Goal: Transaction & Acquisition: Book appointment/travel/reservation

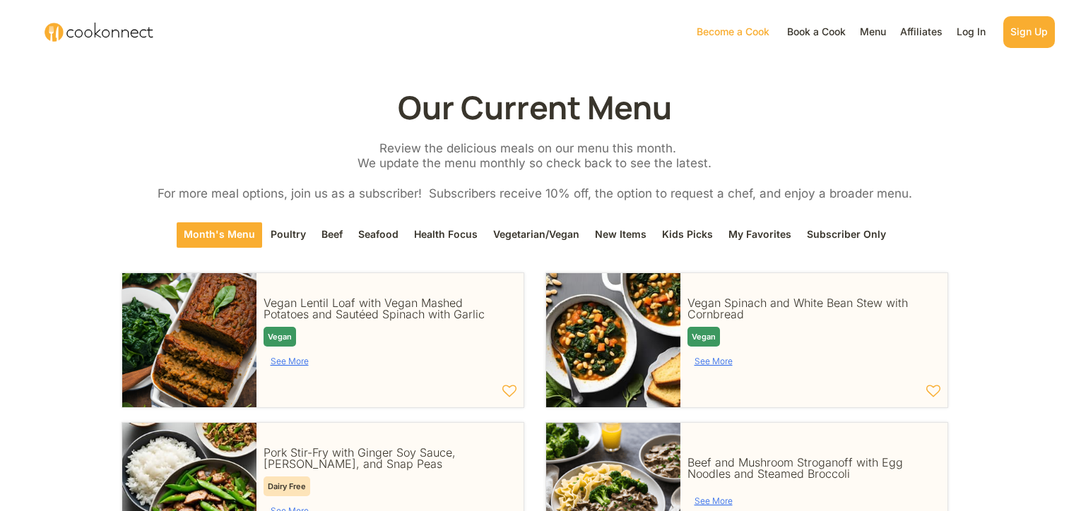
click at [925, 30] on div "Affiliates" at bounding box center [920, 31] width 49 height 17
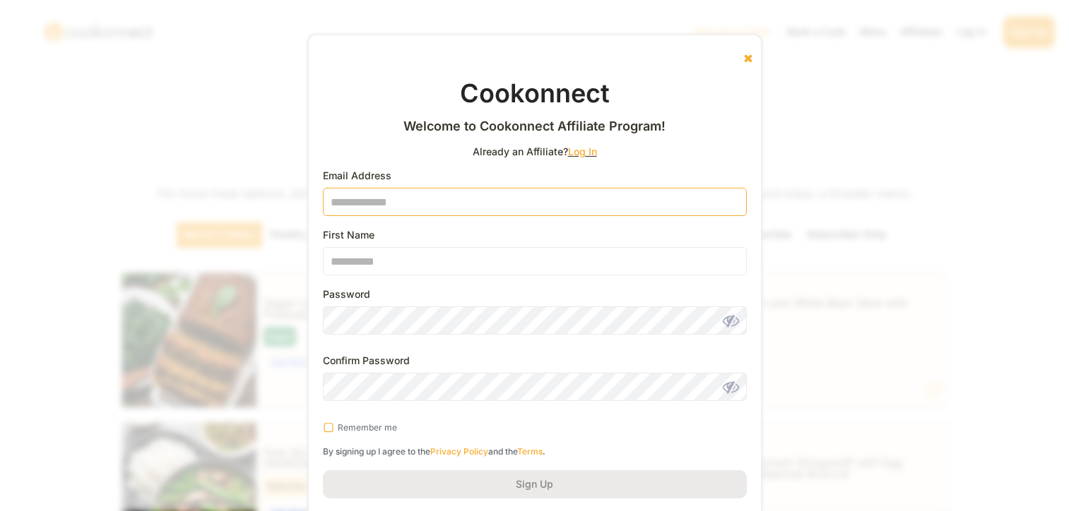
click at [389, 200] on input "email" at bounding box center [535, 202] width 424 height 28
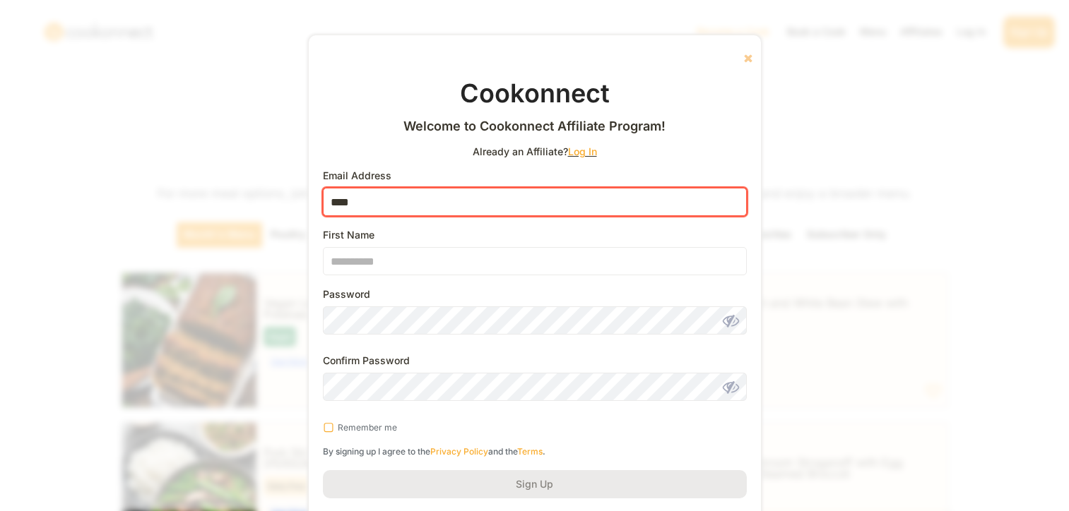
type input "****"
click at [747, 60] on use at bounding box center [748, 58] width 8 height 8
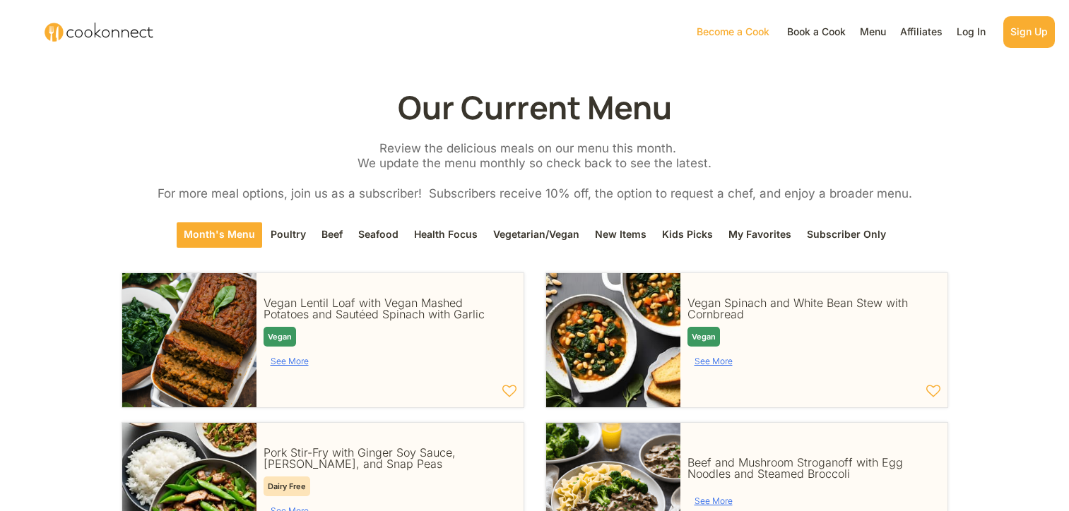
click at [812, 25] on div "Book a Cook" at bounding box center [816, 31] width 66 height 17
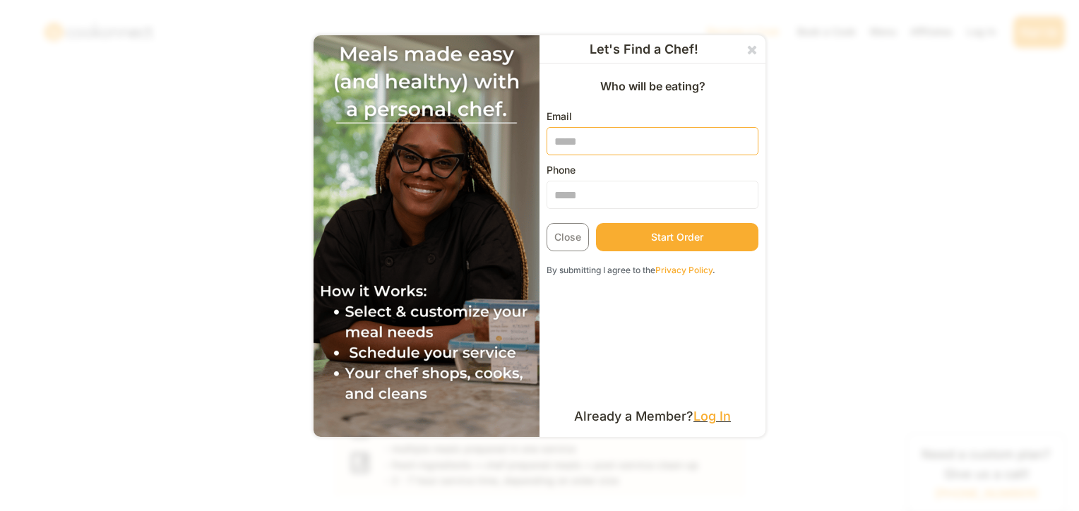
click at [624, 146] on input "email" at bounding box center [653, 141] width 212 height 28
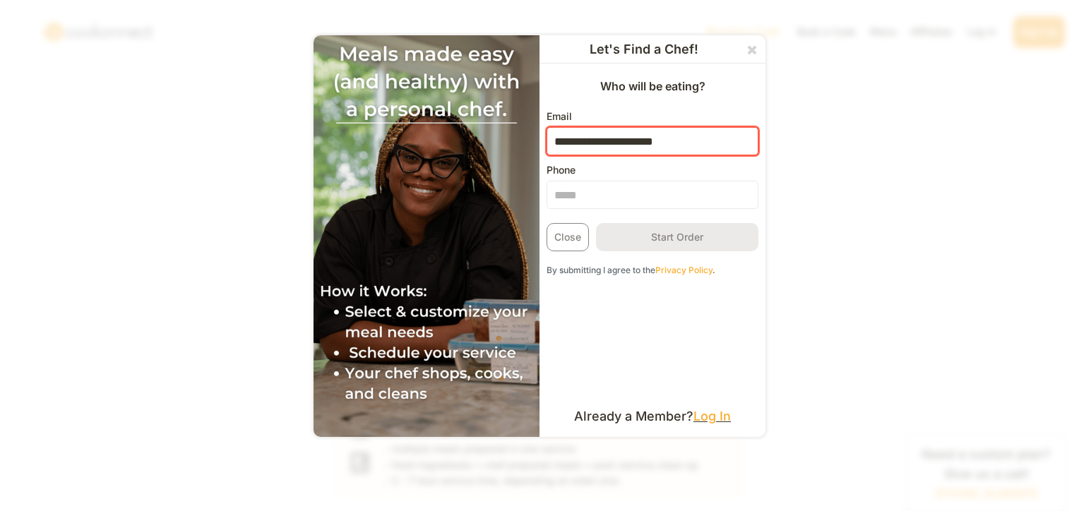
type input "**********"
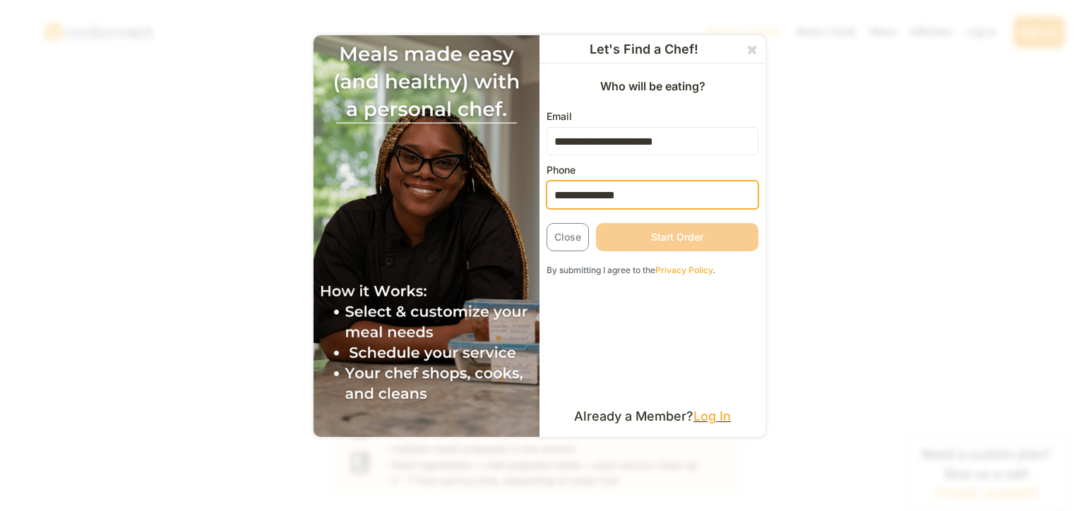
type input "**********"
click at [722, 230] on button "Start Order" at bounding box center [677, 237] width 162 height 28
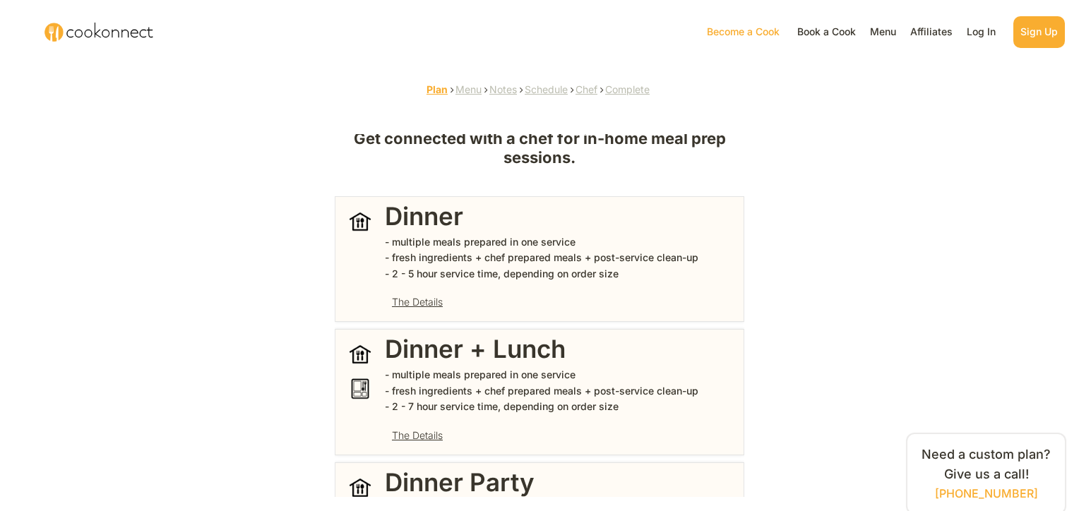
scroll to position [67, 0]
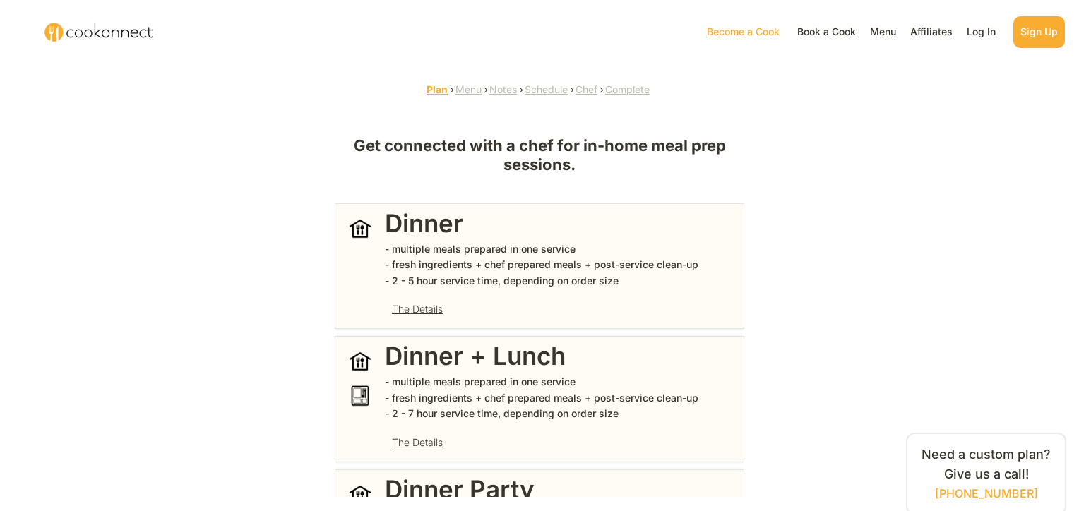
click at [444, 437] on div "The Details" at bounding box center [561, 443] width 352 height 24
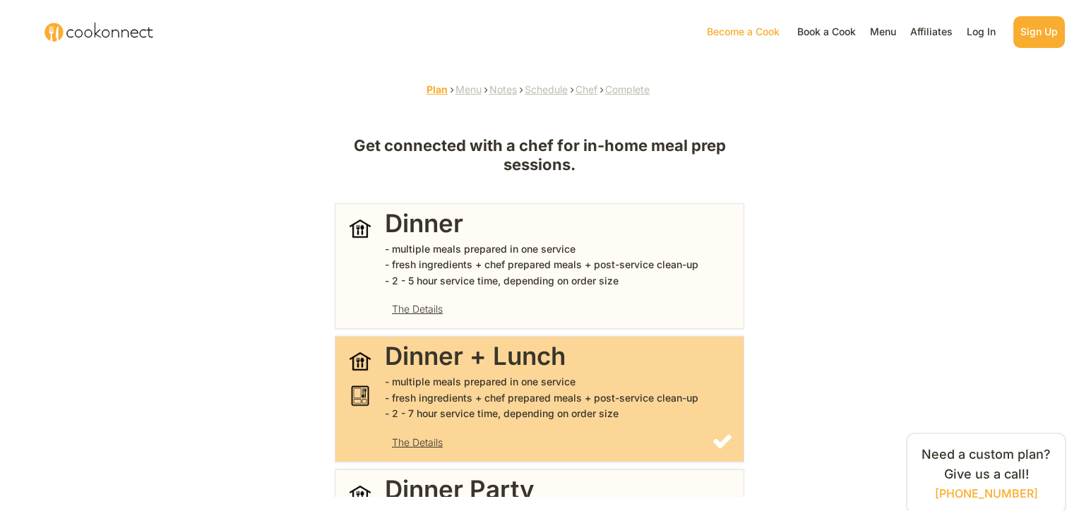
scroll to position [208, 0]
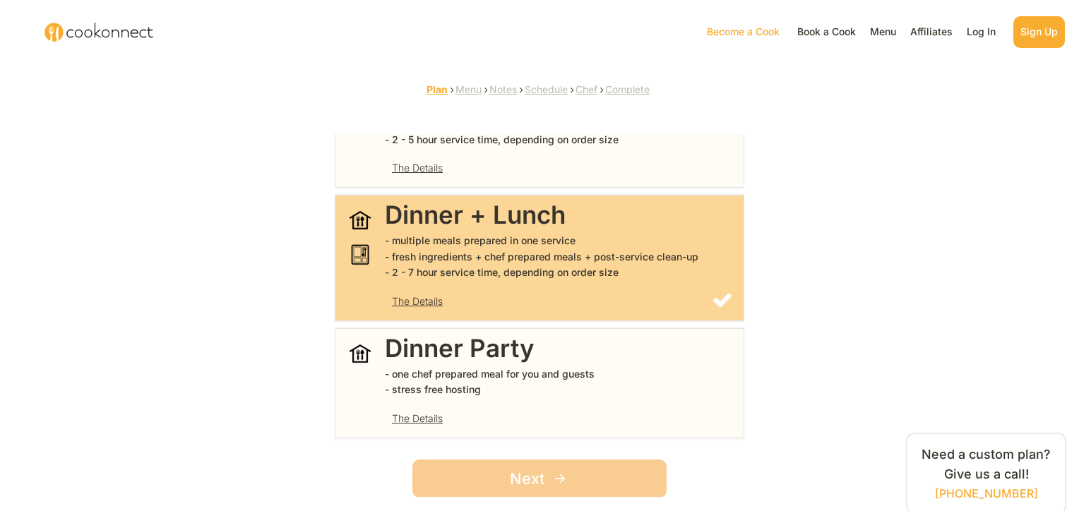
click at [534, 481] on button "Next" at bounding box center [540, 479] width 254 height 38
select select "*"
select select "**********"
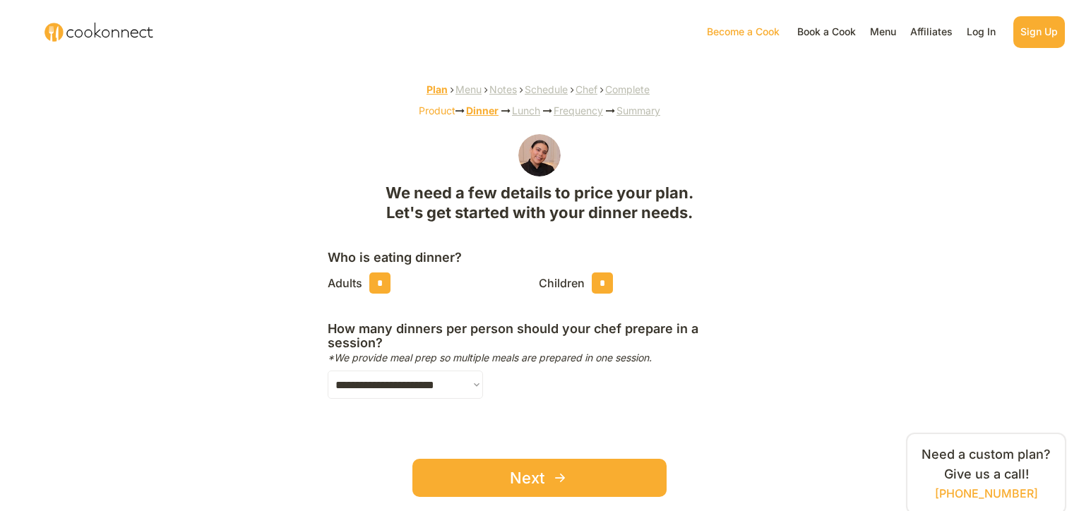
select select "**********"
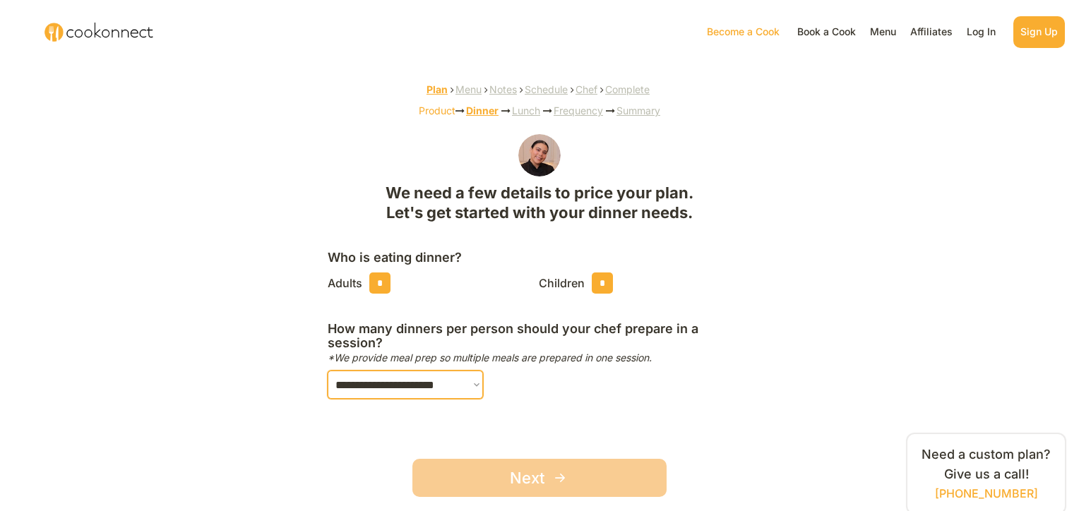
click at [500, 478] on button "Next" at bounding box center [540, 478] width 254 height 38
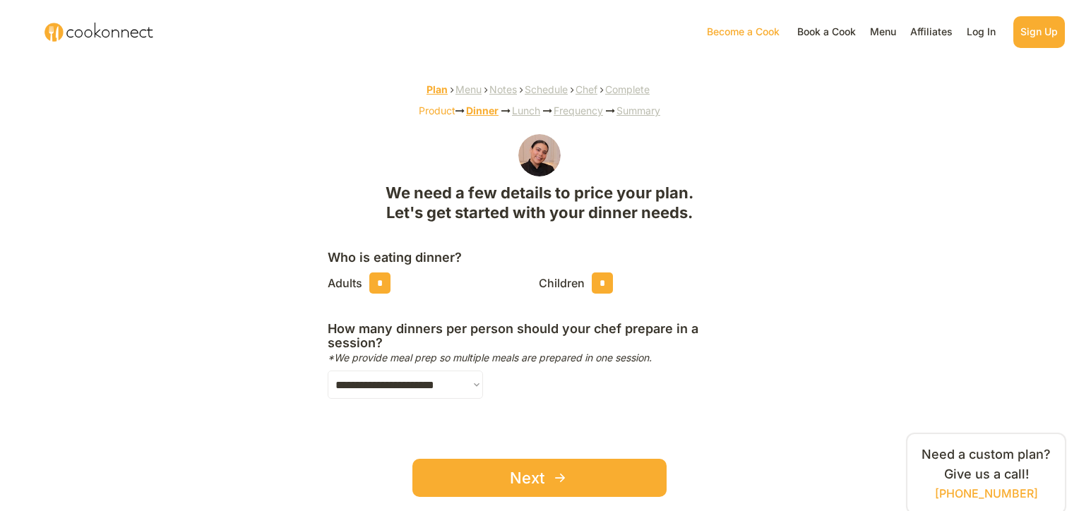
select select "*"
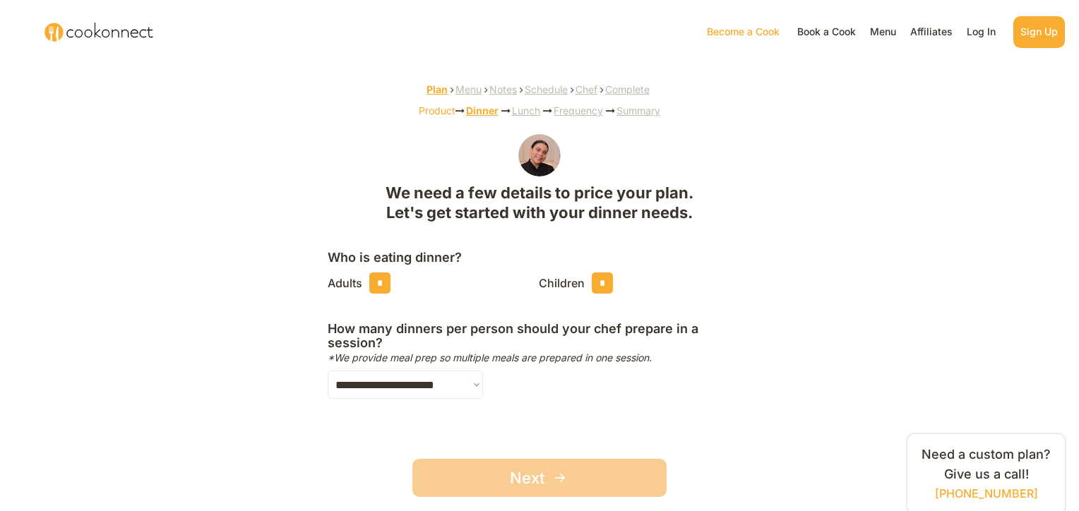
click at [514, 470] on span "Next" at bounding box center [527, 478] width 35 height 16
select select "*"
select select "**********"
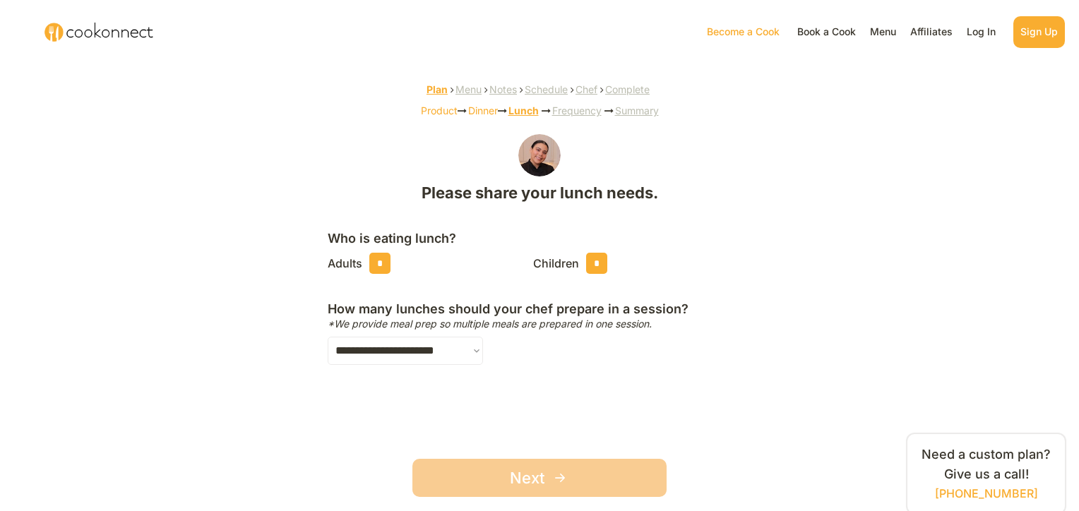
click at [467, 479] on button "Next" at bounding box center [540, 478] width 254 height 38
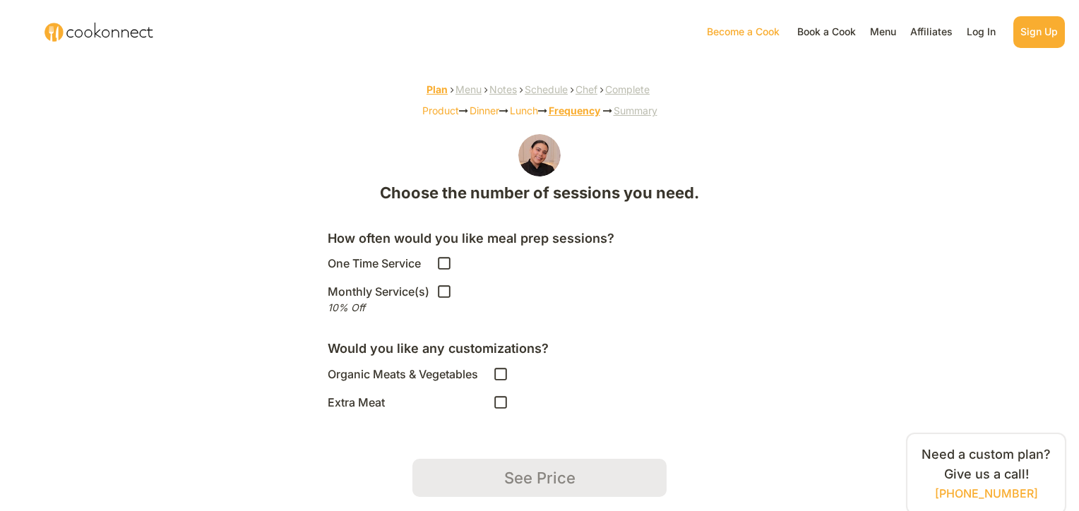
click at [437, 295] on icon at bounding box center [444, 292] width 14 height 14
select select "*"
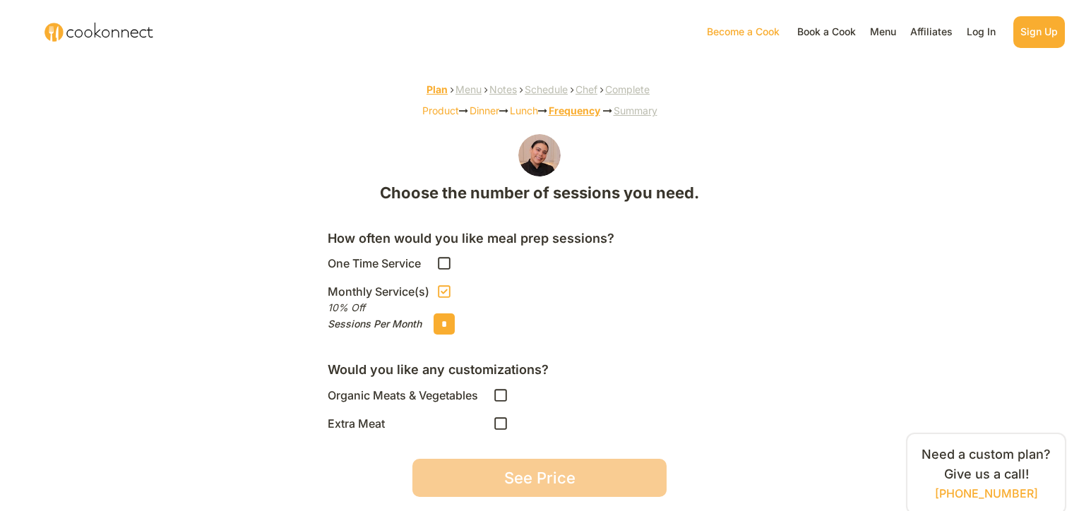
click at [500, 478] on button "See Price" at bounding box center [540, 478] width 254 height 38
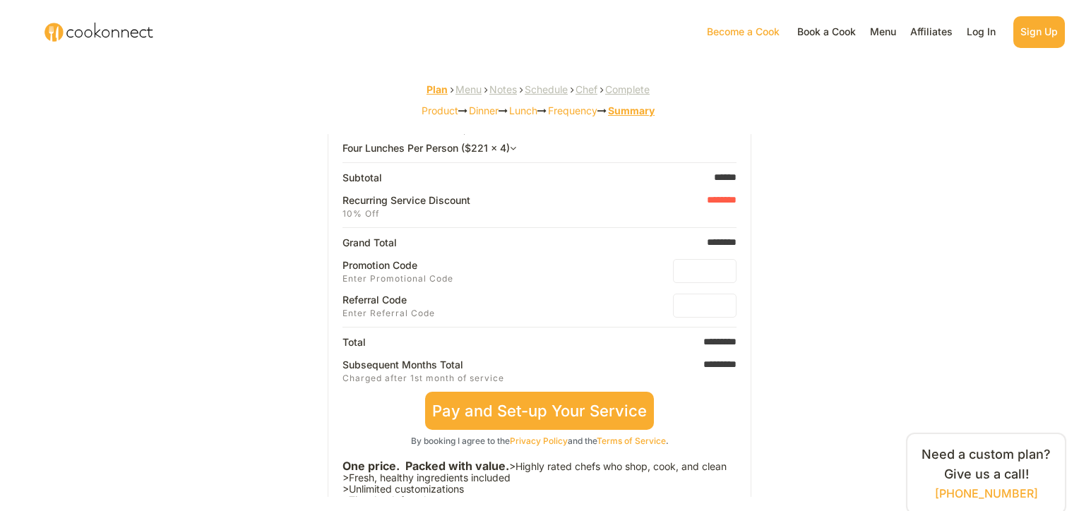
scroll to position [239, 0]
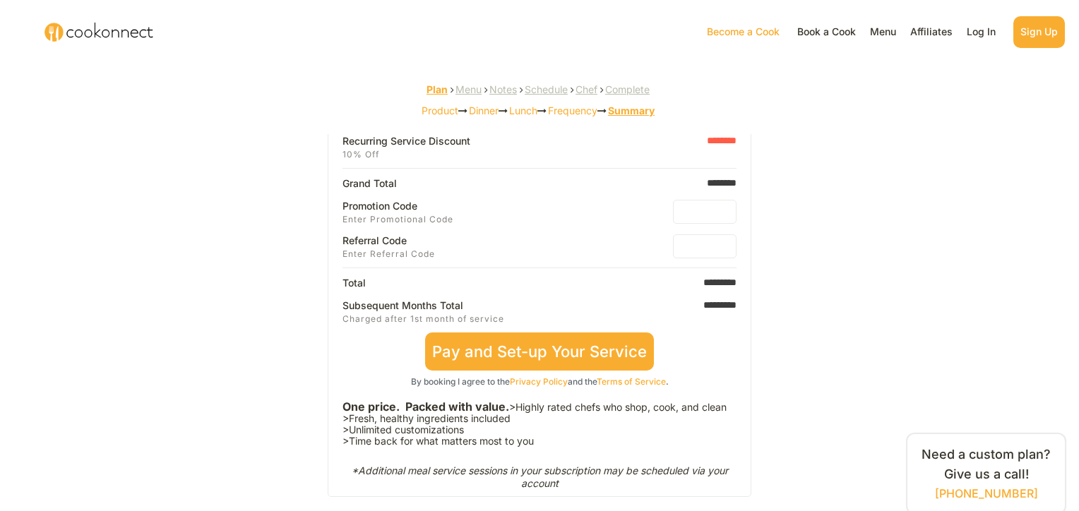
click at [935, 31] on div "Affiliates" at bounding box center [931, 31] width 49 height 17
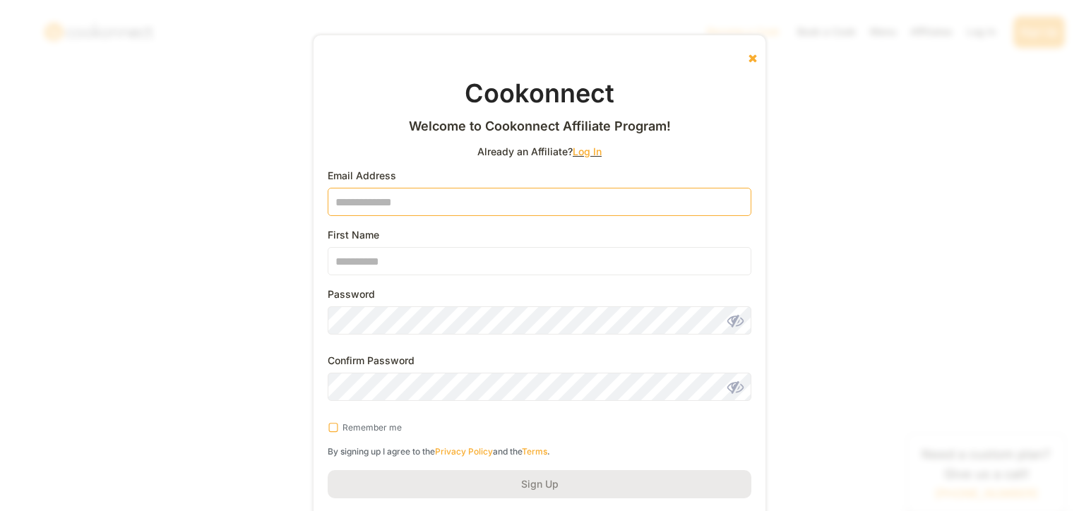
click at [474, 208] on input "email" at bounding box center [540, 202] width 424 height 28
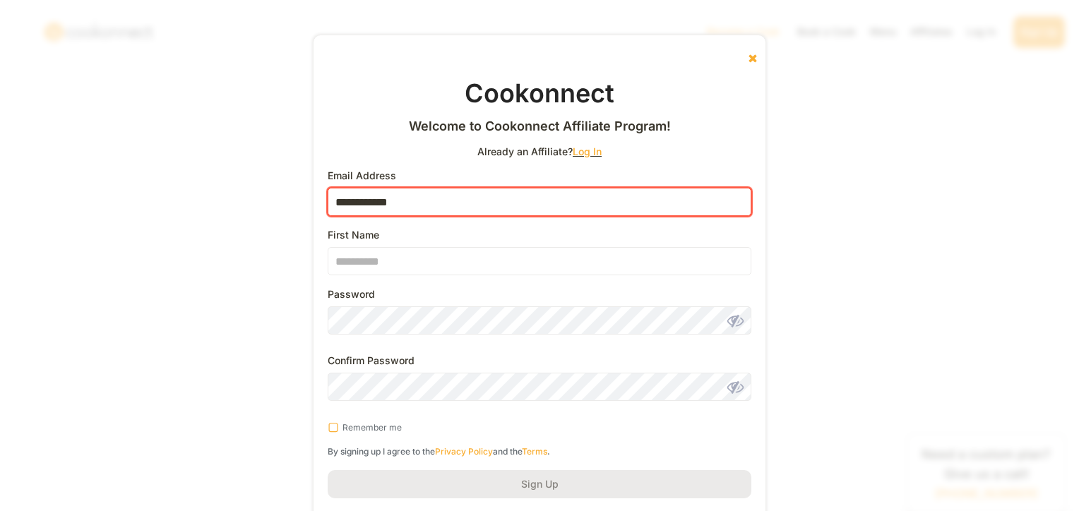
type input "**********"
click at [754, 59] on use at bounding box center [754, 58] width 8 height 8
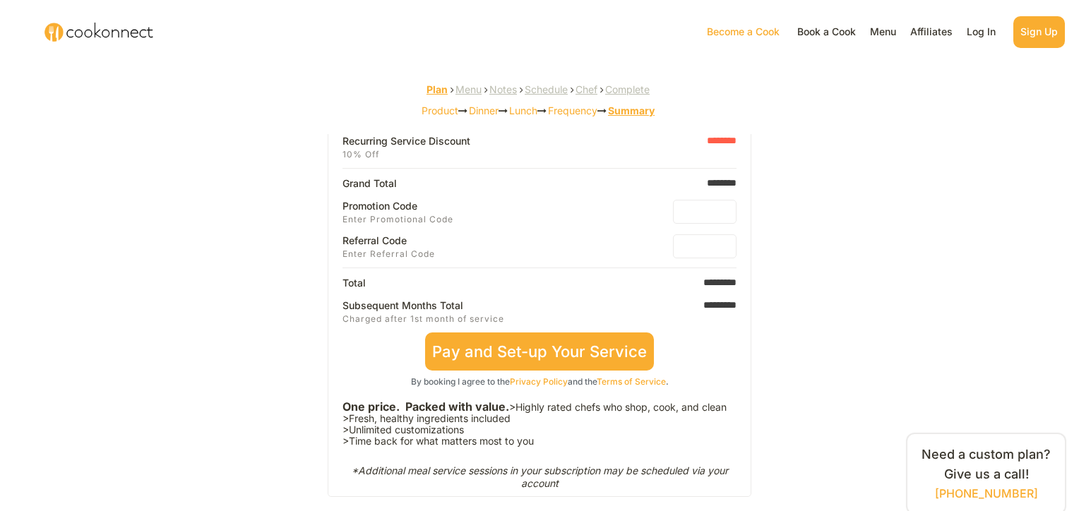
click at [102, 33] on img at bounding box center [99, 32] width 170 height 42
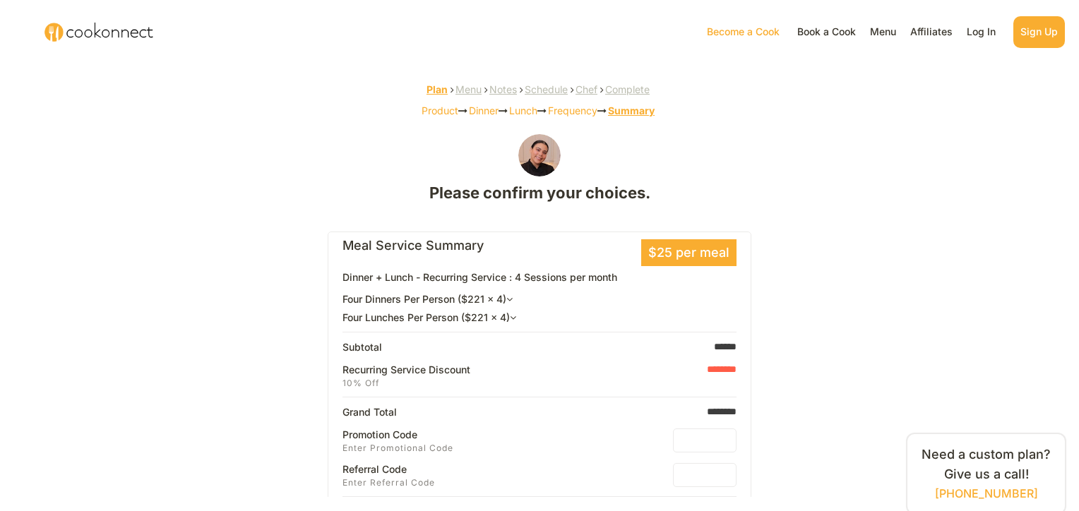
click at [923, 32] on div "Affiliates" at bounding box center [931, 31] width 49 height 17
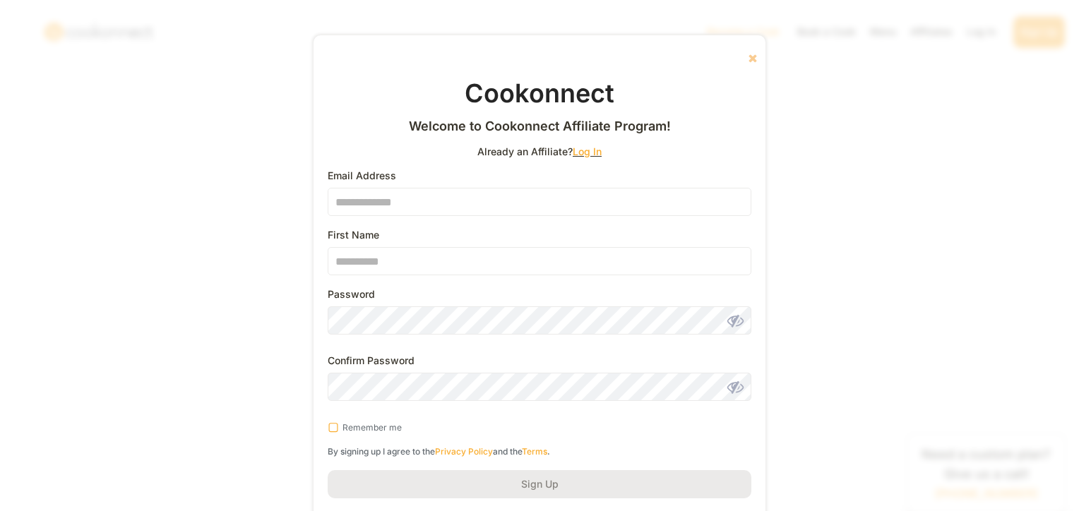
click at [750, 52] on icon at bounding box center [752, 57] width 11 height 11
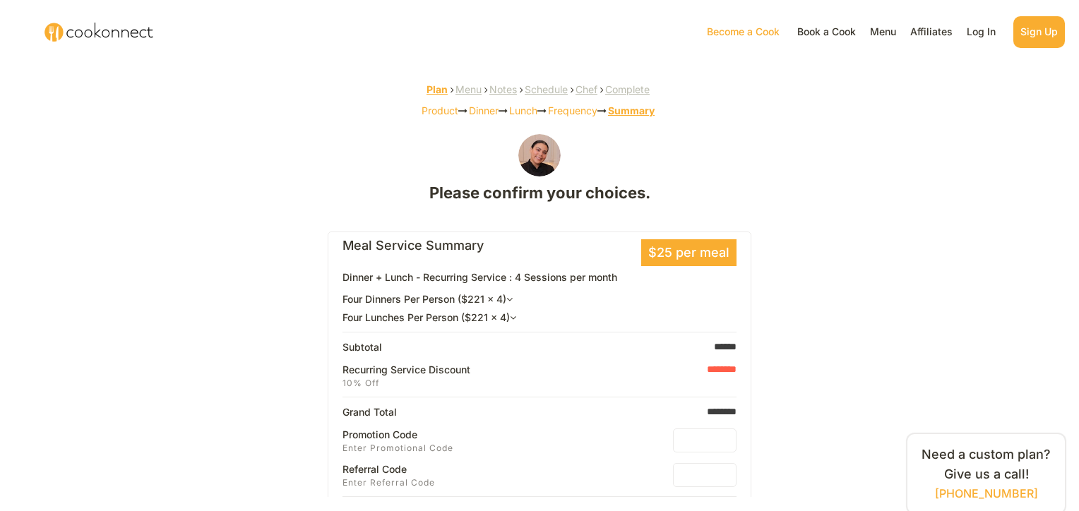
click at [873, 35] on div "Menu" at bounding box center [883, 31] width 33 height 17
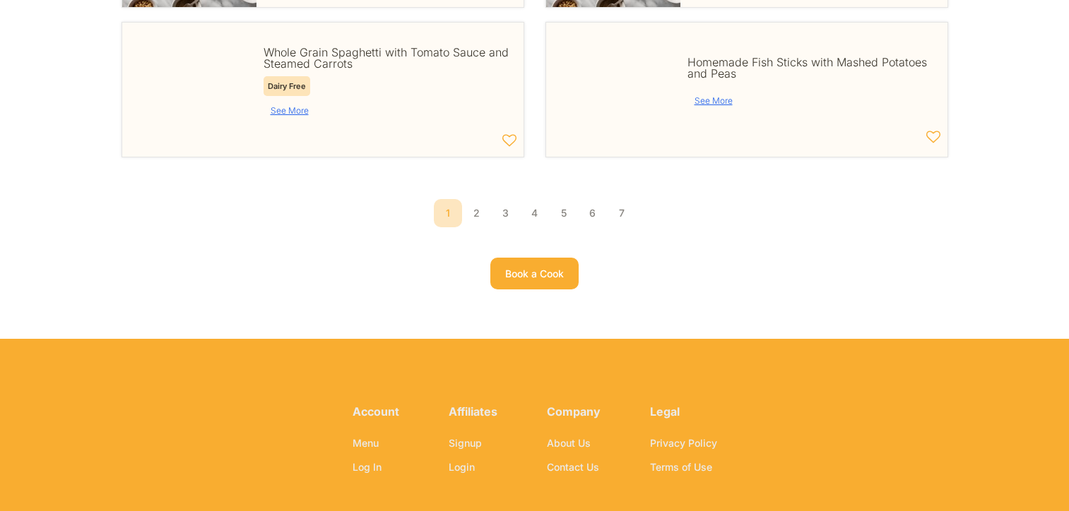
scroll to position [927, 0]
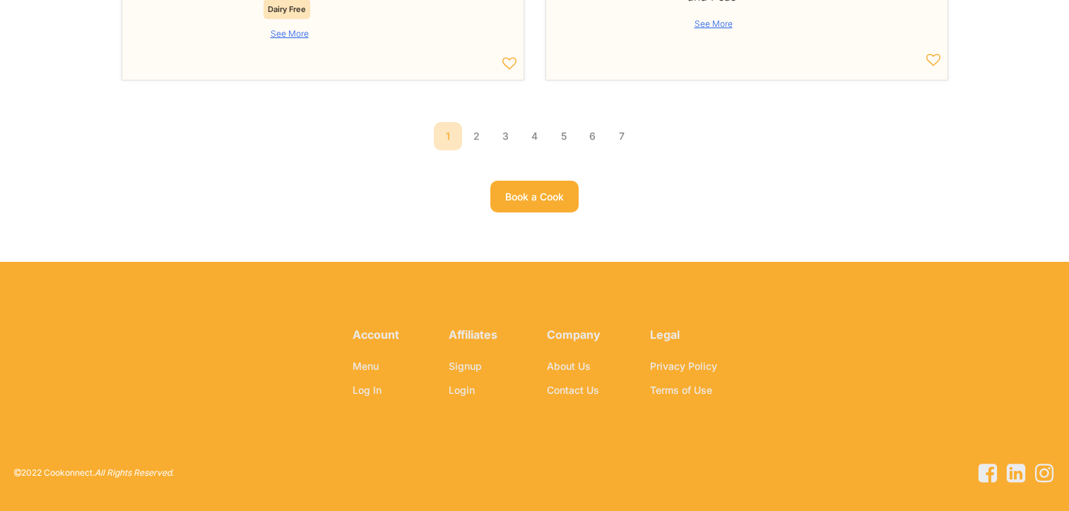
click at [568, 367] on div "About Us" at bounding box center [568, 366] width 51 height 17
